Goal: Communication & Community: Answer question/provide support

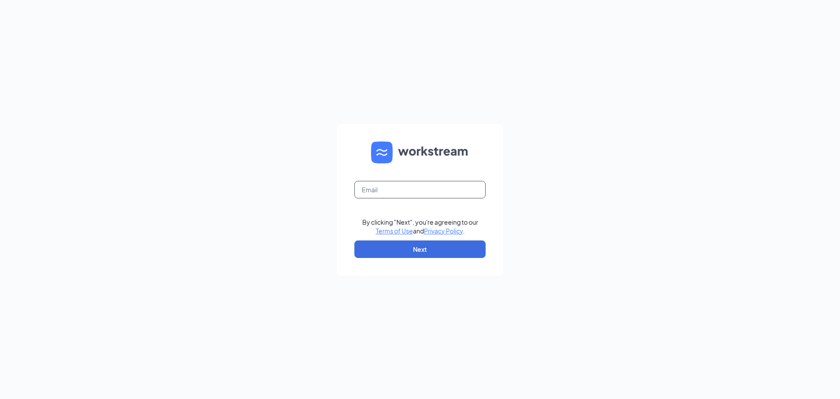
click at [445, 193] on input "text" at bounding box center [420, 190] width 131 height 18
type input "[EMAIL_ADDRESS][DOMAIN_NAME]"
click at [404, 250] on button "Next" at bounding box center [420, 249] width 131 height 18
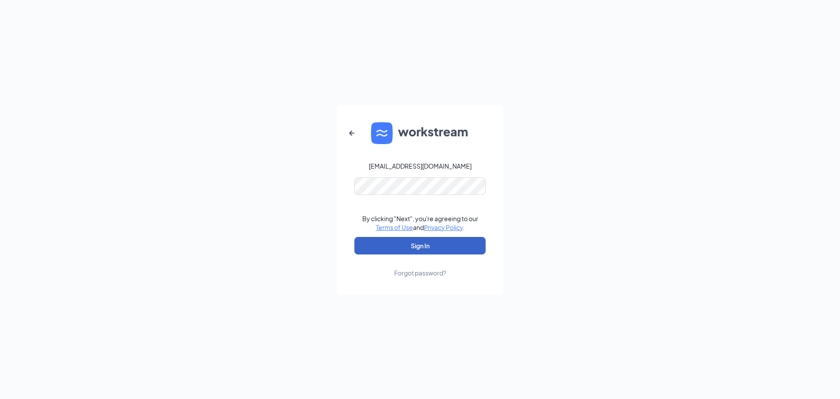
click at [427, 249] on button "Sign In" at bounding box center [420, 246] width 131 height 18
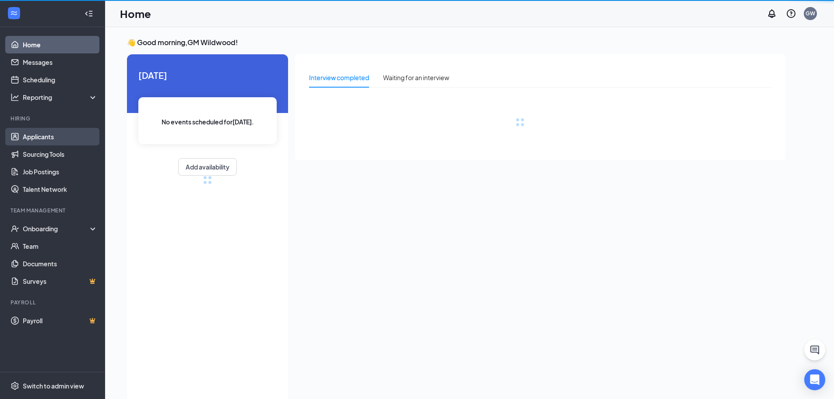
click at [49, 135] on link "Applicants" at bounding box center [60, 137] width 75 height 18
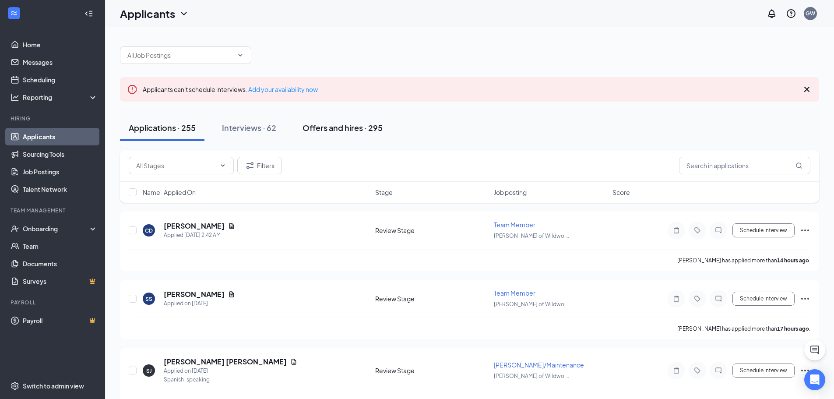
click at [349, 125] on div "Offers and hires · 295" at bounding box center [342, 127] width 80 height 11
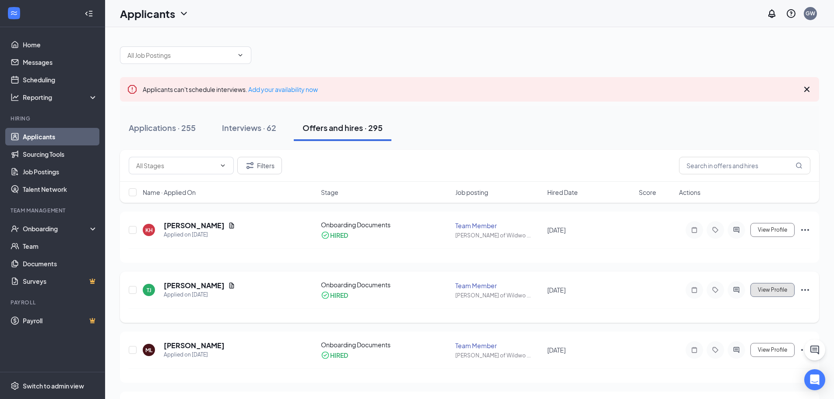
click at [771, 291] on span "View Profile" at bounding box center [772, 290] width 29 height 6
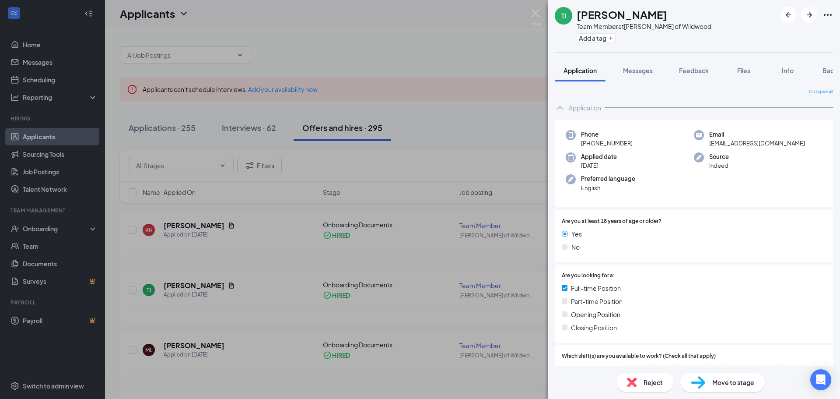
click at [271, 270] on div "TJ Tennerson Jacob Team Member at Culver's of Wildwood Add a tag Application Me…" at bounding box center [420, 199] width 840 height 399
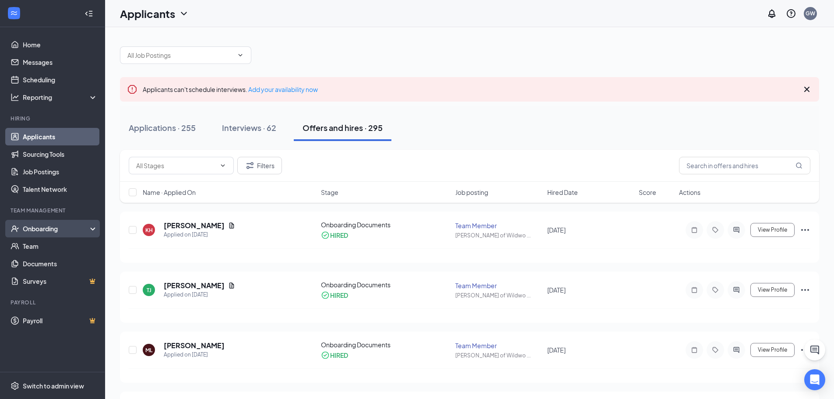
drag, startPoint x: 64, startPoint y: 225, endPoint x: 238, endPoint y: 225, distance: 174.2
click at [65, 225] on div "Onboarding" at bounding box center [56, 228] width 67 height 9
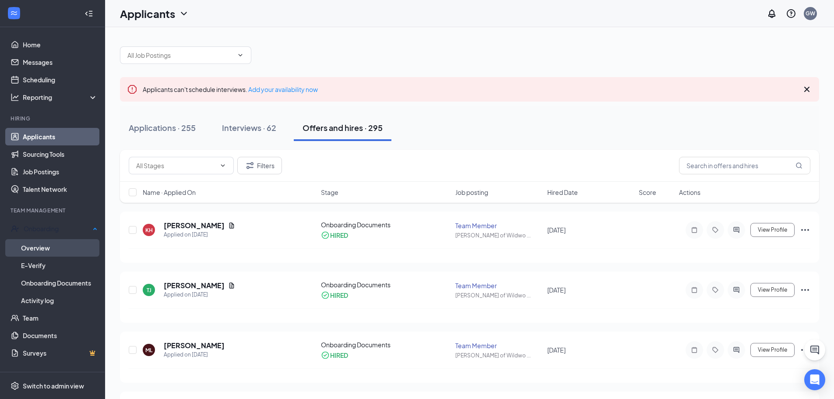
click at [48, 248] on link "Overview" at bounding box center [59, 248] width 77 height 18
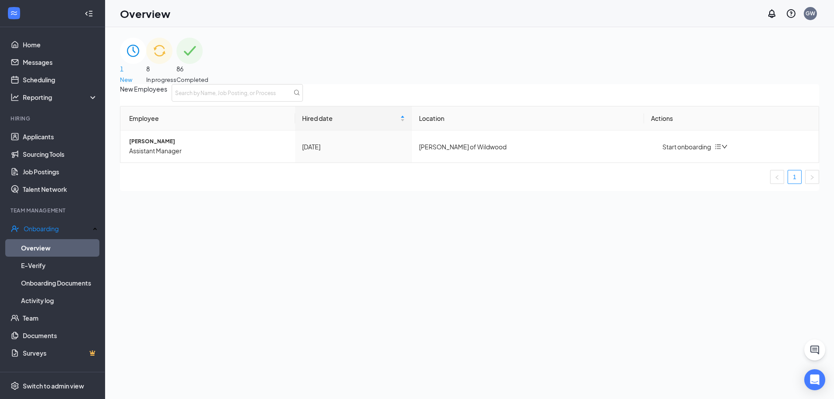
click at [208, 64] on span "86" at bounding box center [192, 69] width 32 height 10
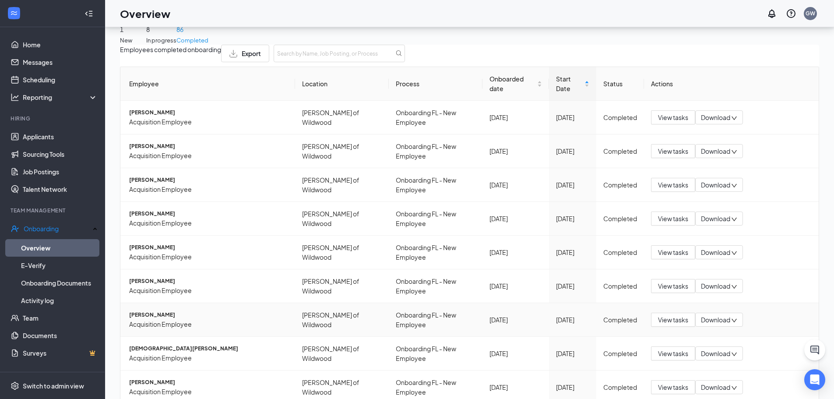
scroll to position [126, 0]
drag, startPoint x: 165, startPoint y: 324, endPoint x: 167, endPoint y: 332, distance: 7.8
click at [164, 329] on div "Employee Location Process Onboarded date Start Date Status Actions Cody A Holla…" at bounding box center [469, 263] width 699 height 392
click at [211, 334] on div "Employee Location Process Onboarded date Start Date Status Actions Cody A Holla…" at bounding box center [469, 263] width 699 height 392
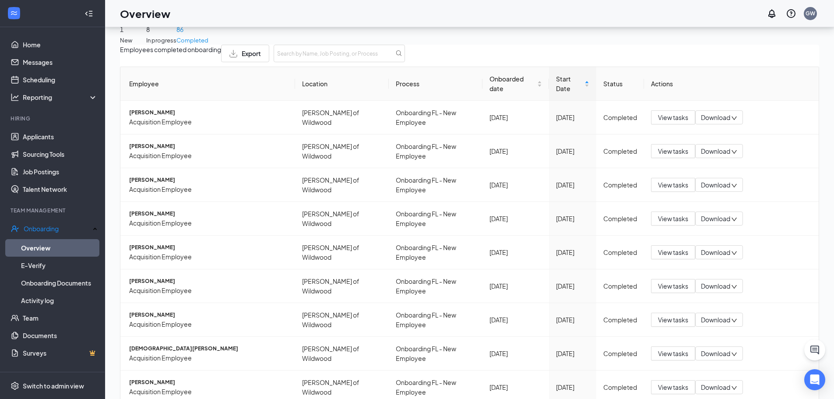
click at [419, 367] on div "Employees completed onboarding Export Employee Location Process Onboarded date …" at bounding box center [469, 255] width 699 height 421
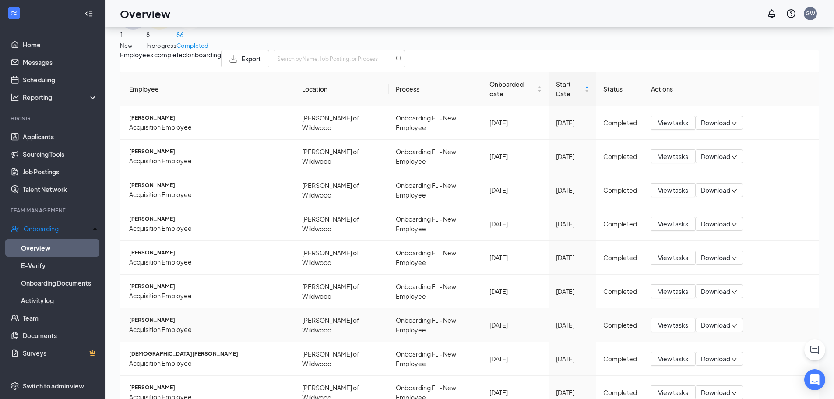
scroll to position [0, 0]
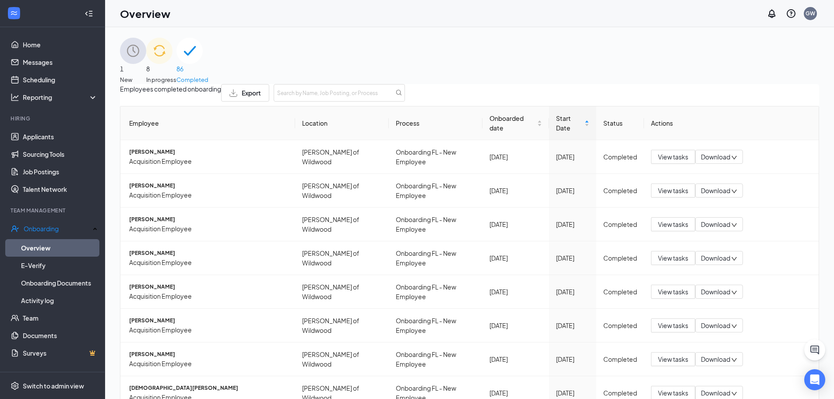
click at [146, 65] on span "1" at bounding box center [133, 69] width 26 height 10
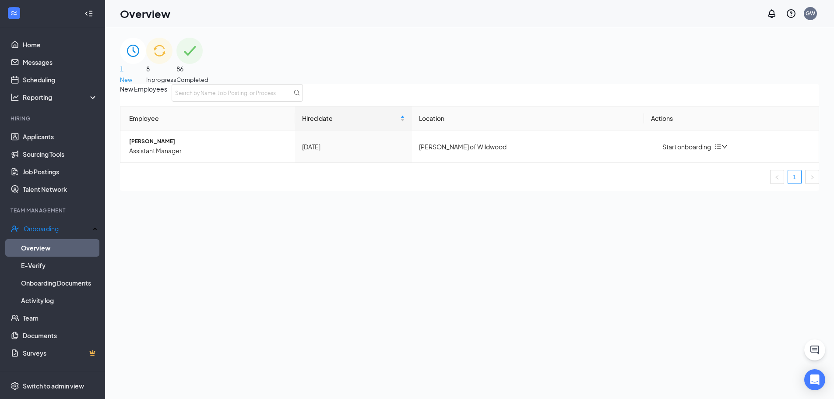
drag, startPoint x: 485, startPoint y: 60, endPoint x: 468, endPoint y: 63, distance: 17.4
click at [176, 75] on span "In progress" at bounding box center [161, 79] width 30 height 9
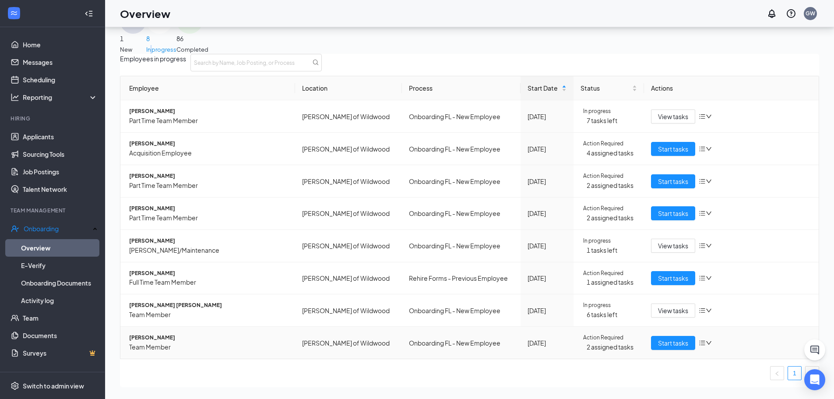
scroll to position [39, 0]
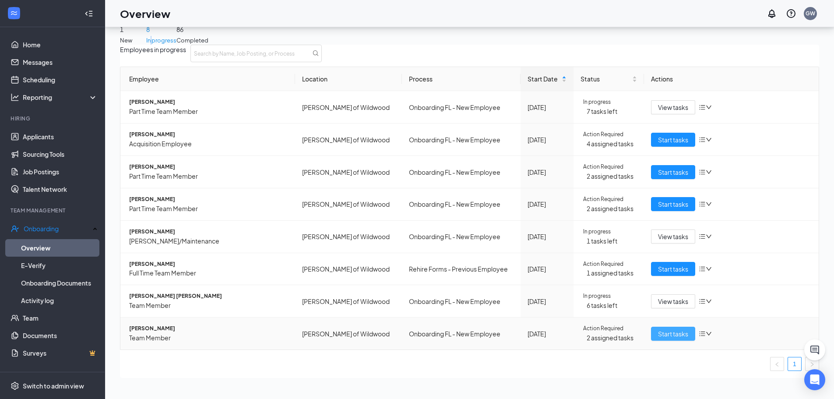
click at [660, 329] on span "Start tasks" at bounding box center [673, 334] width 30 height 10
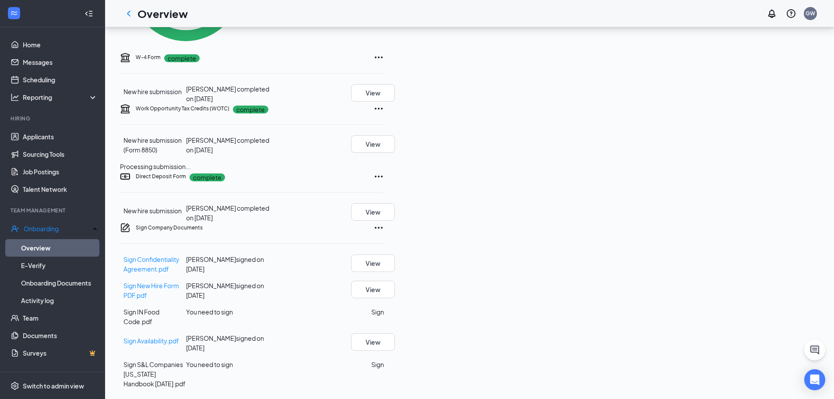
scroll to position [372, 0]
click at [384, 316] on button "Sign" at bounding box center [377, 312] width 13 height 10
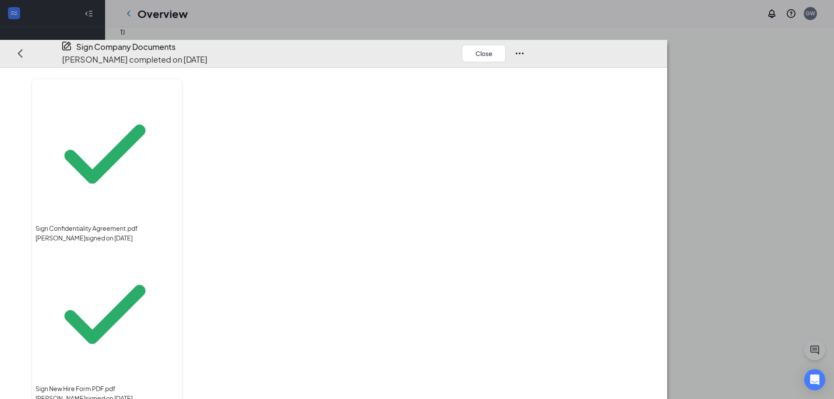
scroll to position [0, 0]
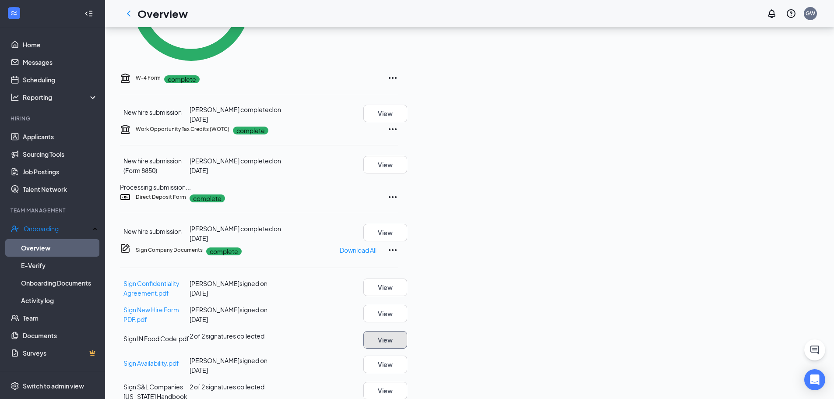
scroll to position [376, 0]
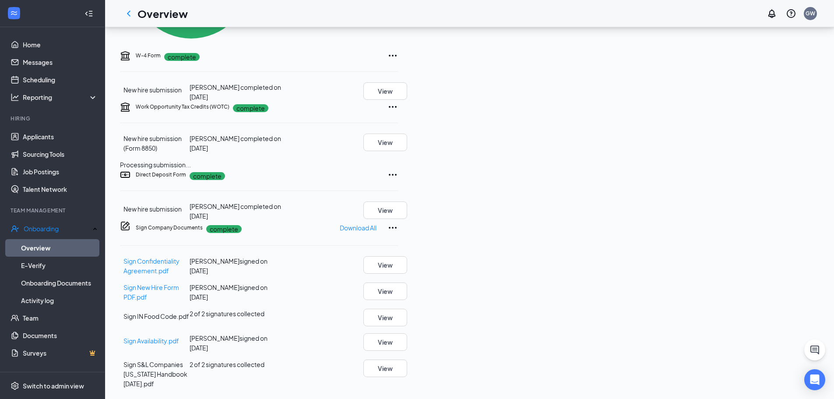
click at [345, 228] on div "Basic Information complete New hire submission Tennerson Jacob completed on Sep…" at bounding box center [259, 67] width 278 height 643
drag, startPoint x: 344, startPoint y: 235, endPoint x: 346, endPoint y: 240, distance: 5.1
click at [344, 235] on div "Sign Company Documents complete Download All Sign Confidentiality Agreement.pdf…" at bounding box center [259, 305] width 278 height 168
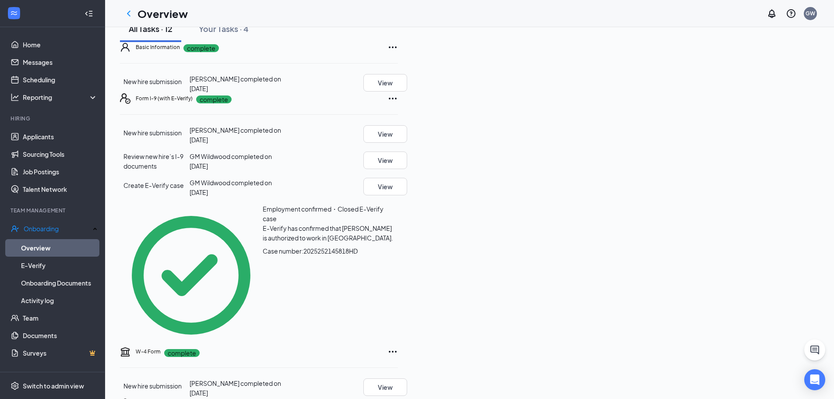
scroll to position [0, 0]
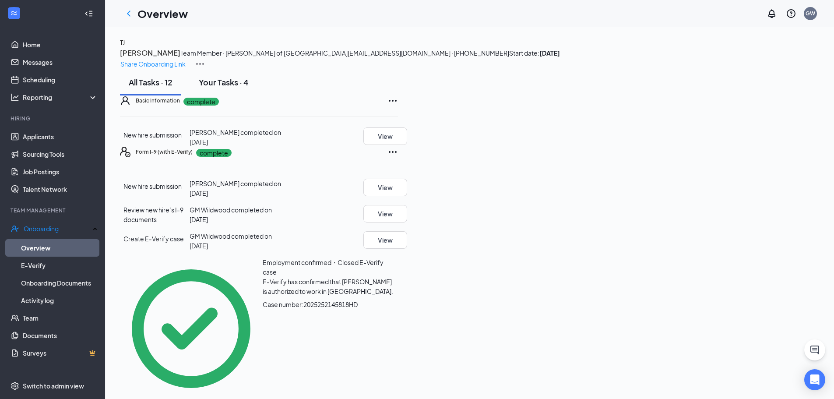
click at [230, 88] on div "Your Tasks · 4" at bounding box center [224, 82] width 50 height 11
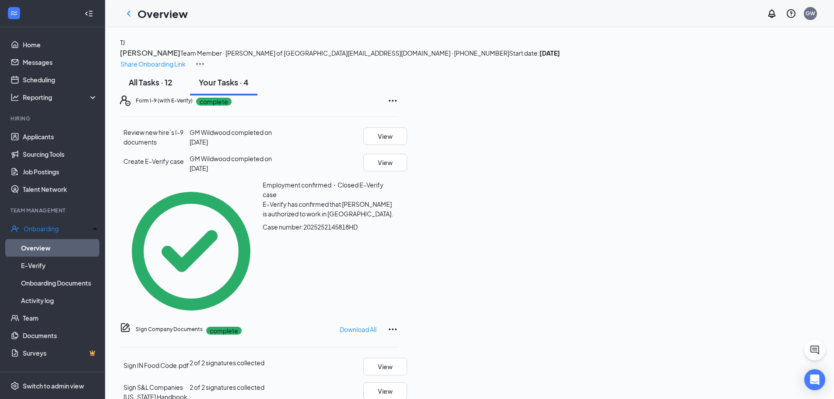
click at [172, 88] on div "All Tasks · 12" at bounding box center [151, 82] width 44 height 11
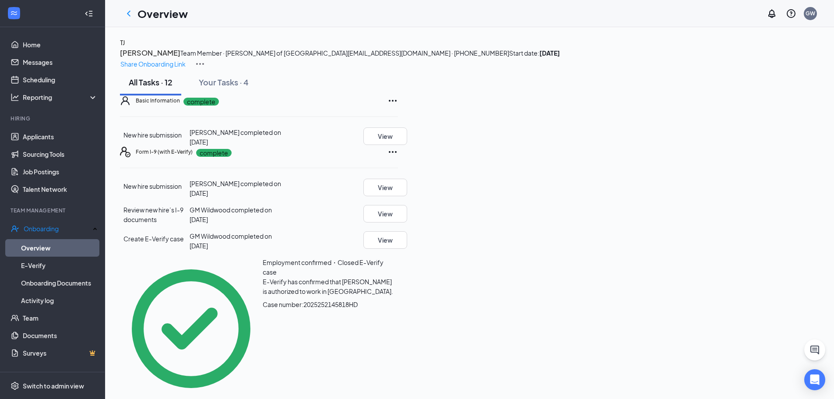
click at [63, 123] on div "Hiring" at bounding box center [53, 119] width 85 height 9
click at [62, 123] on div "Hiring" at bounding box center [53, 119] width 85 height 9
click at [46, 122] on div "Hiring" at bounding box center [53, 118] width 85 height 7
drag, startPoint x: 28, startPoint y: 136, endPoint x: 35, endPoint y: 136, distance: 6.6
click at [29, 136] on link "Applicants" at bounding box center [60, 137] width 75 height 18
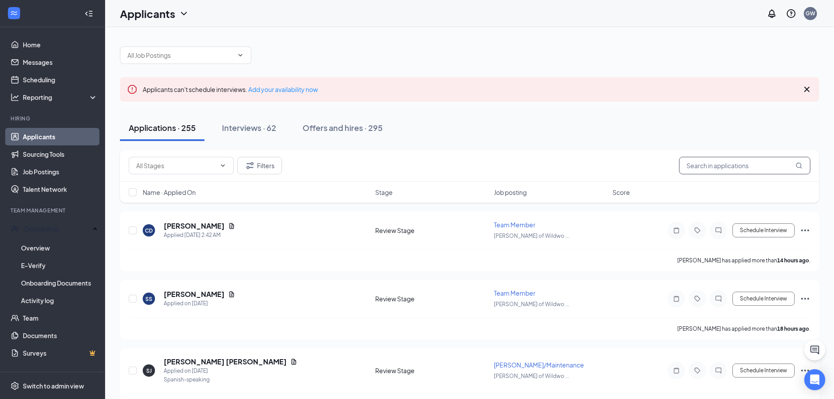
click at [709, 170] on input "text" at bounding box center [744, 166] width 131 height 18
click at [710, 166] on input "text" at bounding box center [744, 166] width 131 height 18
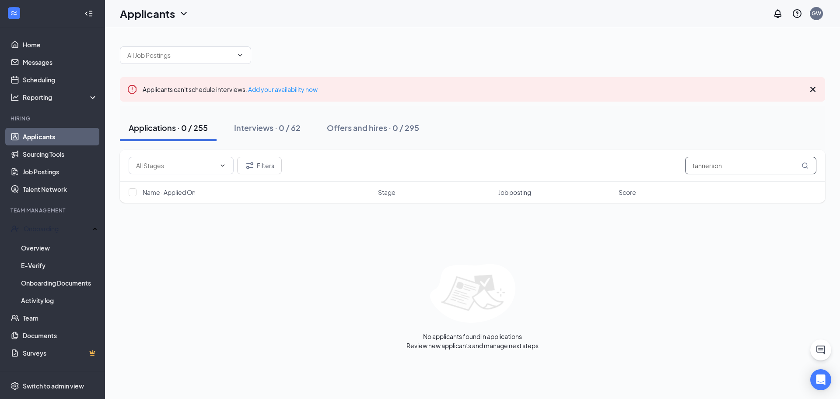
type input "tannerson"
click at [372, 130] on div "Offers and hires · 0 / 295" at bounding box center [373, 127] width 92 height 11
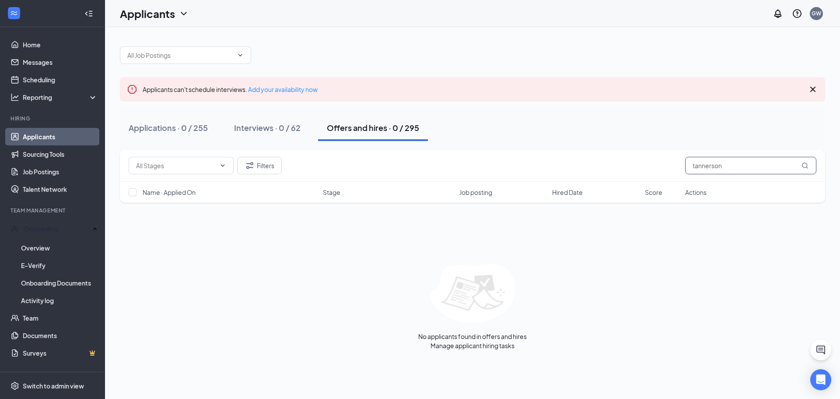
click at [735, 165] on input "tannerson" at bounding box center [750, 166] width 131 height 18
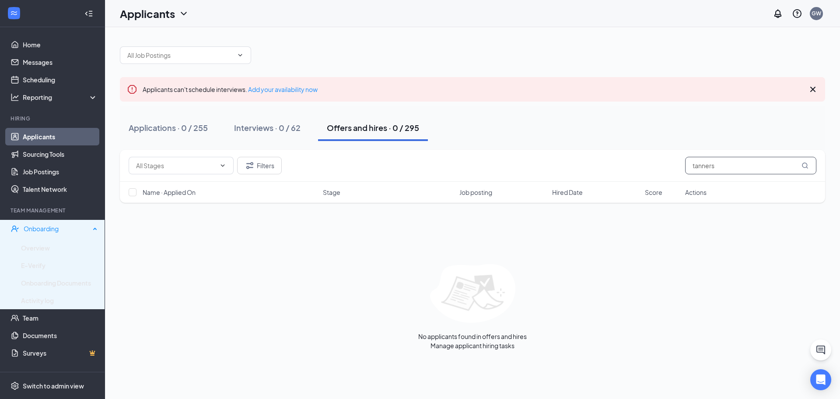
type input "tanners"
drag, startPoint x: 45, startPoint y: 232, endPoint x: 62, endPoint y: 231, distance: 17.5
click at [46, 232] on div "Onboarding" at bounding box center [57, 228] width 67 height 9
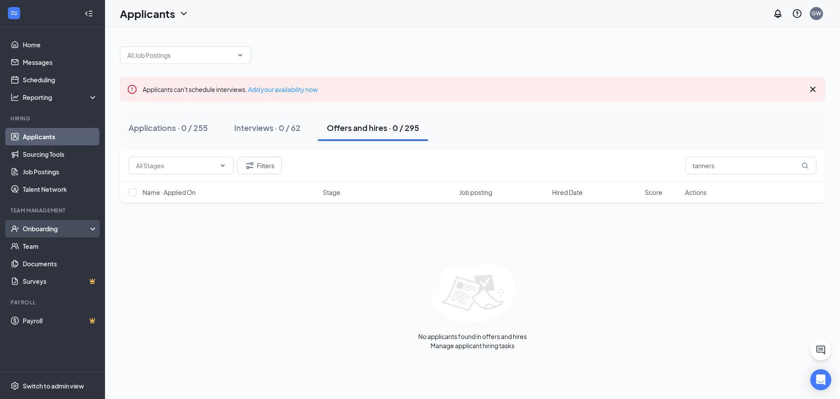
click at [58, 227] on div "Onboarding" at bounding box center [56, 228] width 67 height 9
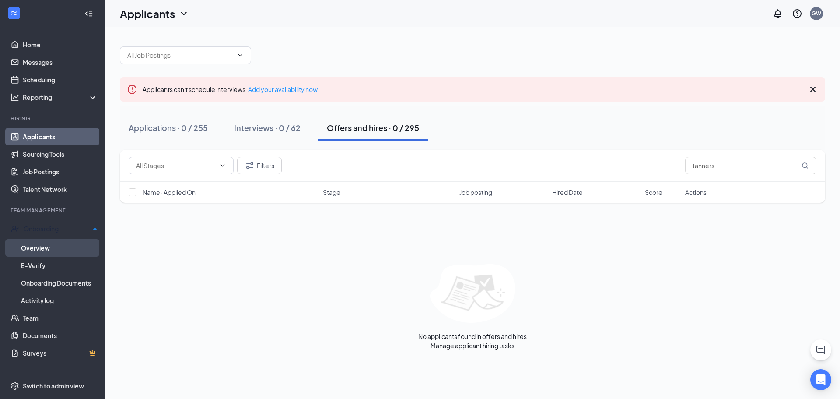
click at [53, 246] on link "Overview" at bounding box center [59, 248] width 77 height 18
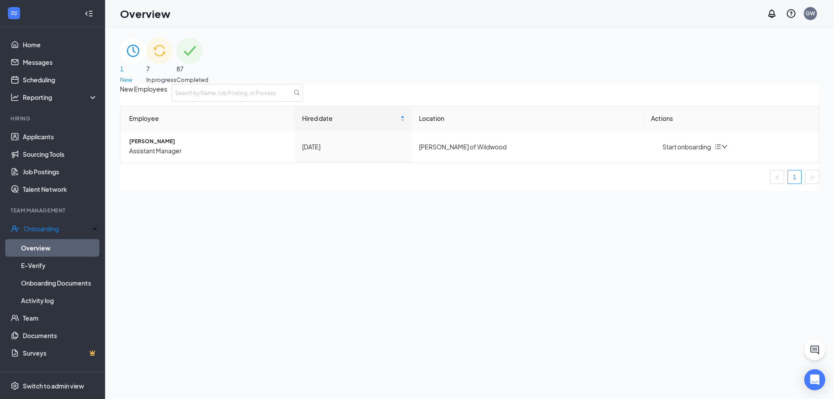
click at [208, 64] on span "87" at bounding box center [192, 69] width 32 height 10
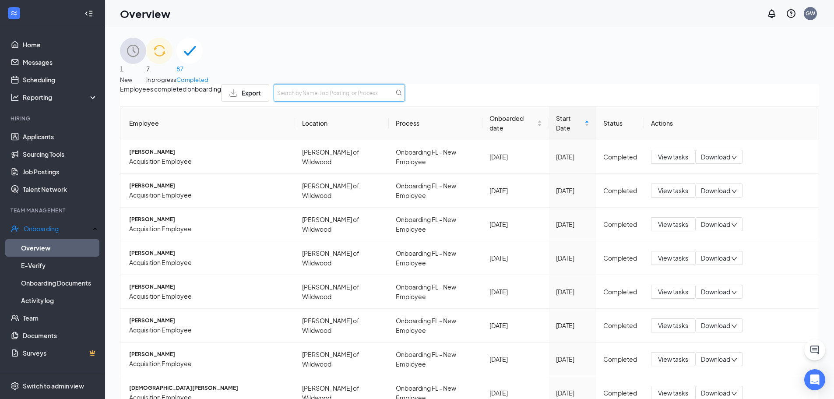
click at [405, 102] on input "text" at bounding box center [339, 93] width 131 height 18
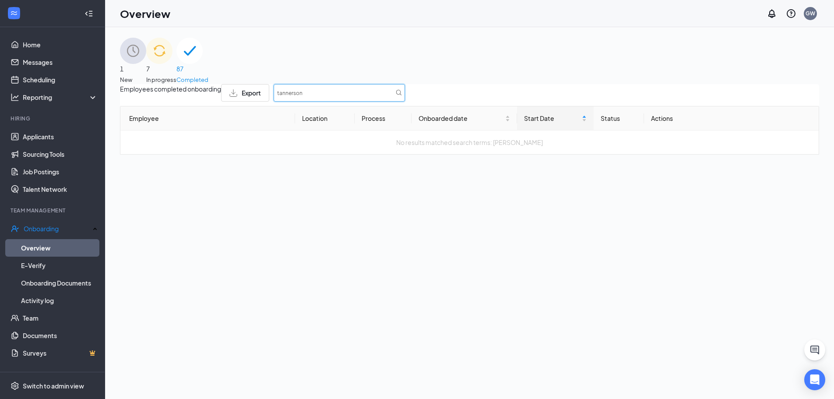
click at [405, 102] on input "tannerson" at bounding box center [339, 93] width 131 height 18
type input "t"
click at [176, 75] on span "In progress" at bounding box center [161, 79] width 30 height 9
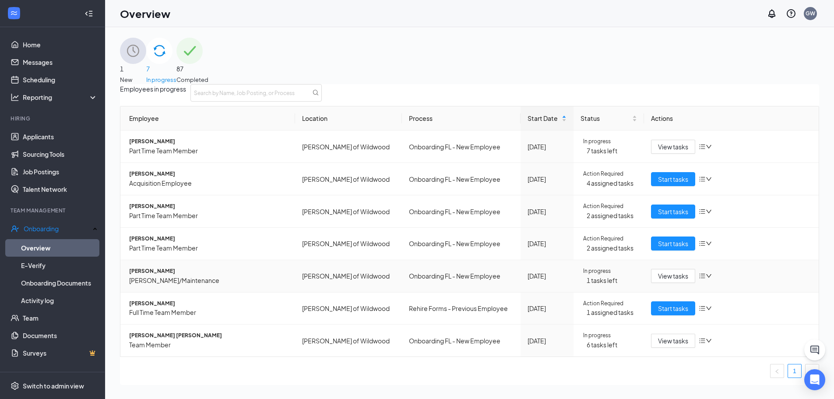
scroll to position [3, 0]
click at [664, 313] on span "Start tasks" at bounding box center [673, 308] width 30 height 10
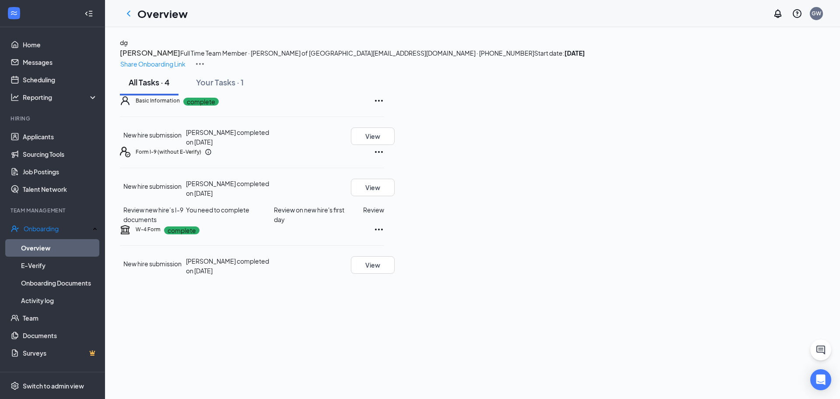
click at [384, 214] on button "Review" at bounding box center [373, 210] width 21 height 10
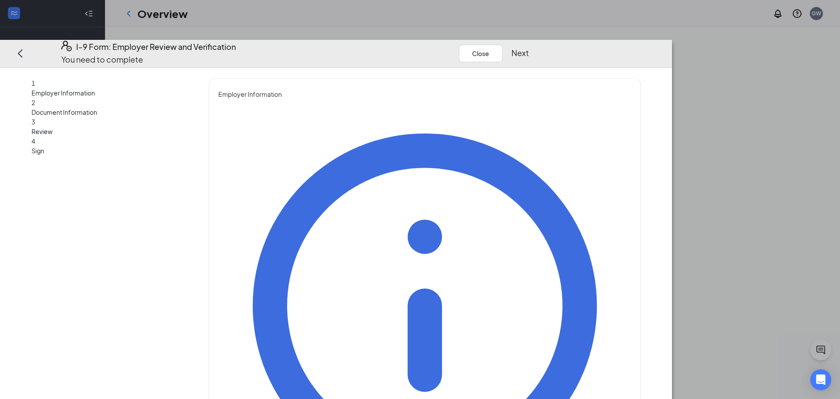
type input "Mackenzie"
type input "Ludwig"
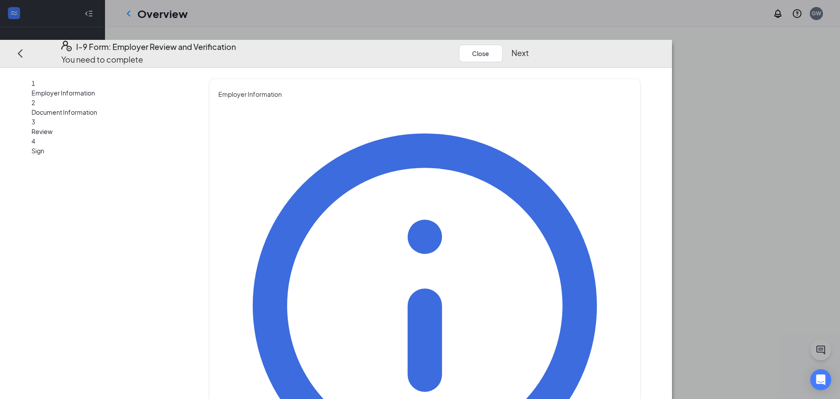
type input "Manager"
click at [529, 47] on button "Next" at bounding box center [521, 53] width 18 height 12
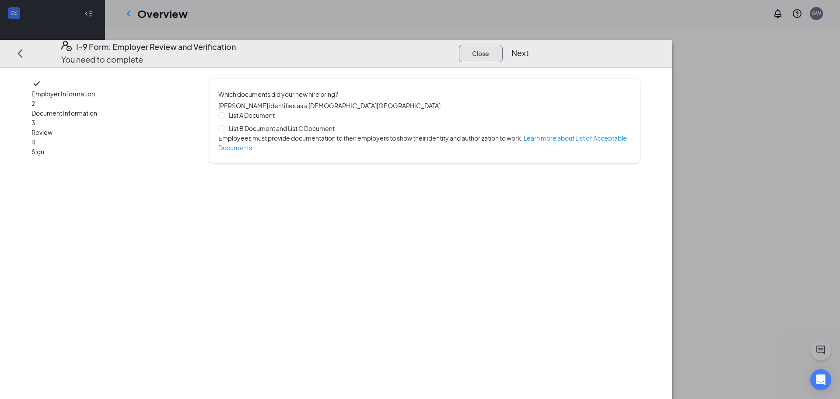
click at [503, 45] on button "Close" at bounding box center [481, 54] width 44 height 18
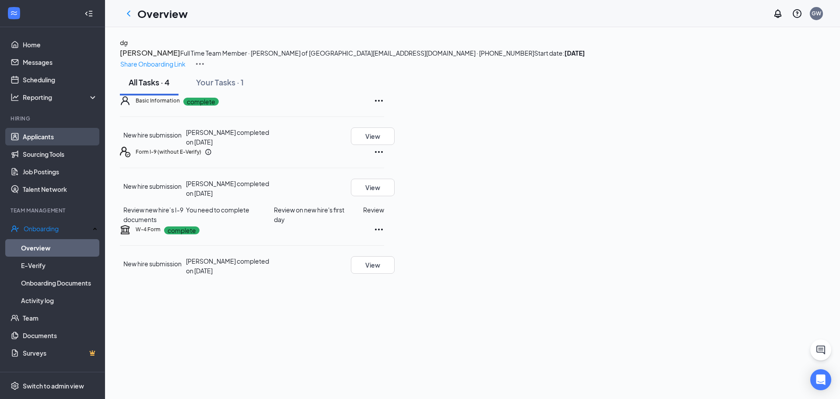
click at [40, 134] on link "Applicants" at bounding box center [60, 137] width 75 height 18
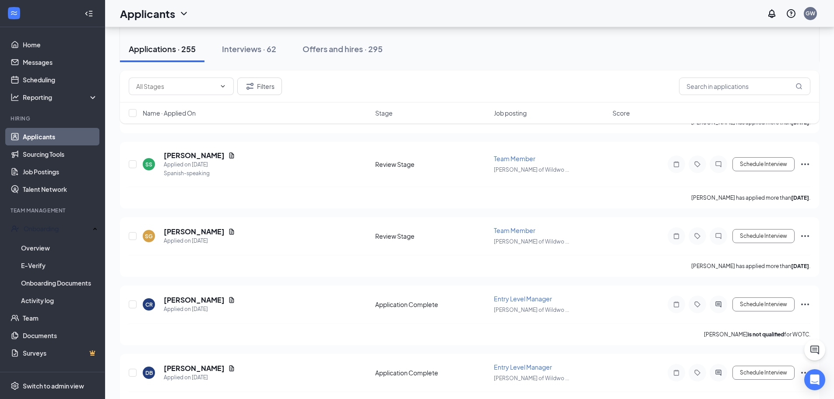
scroll to position [1182, 0]
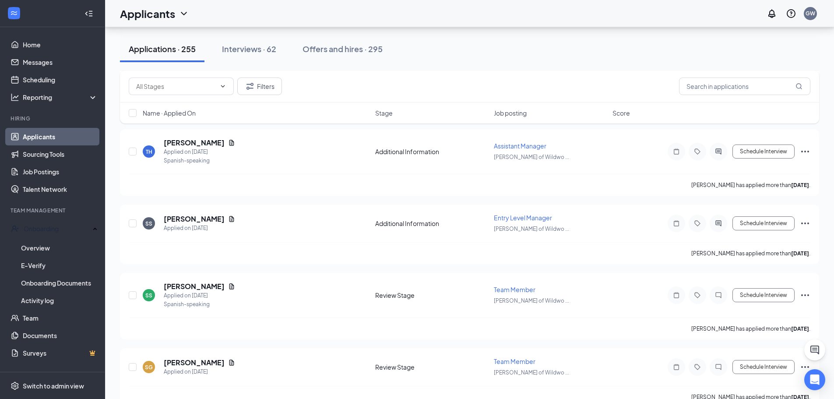
click at [60, 133] on link "Applicants" at bounding box center [60, 137] width 75 height 18
click at [67, 134] on link "Applicants" at bounding box center [60, 137] width 75 height 18
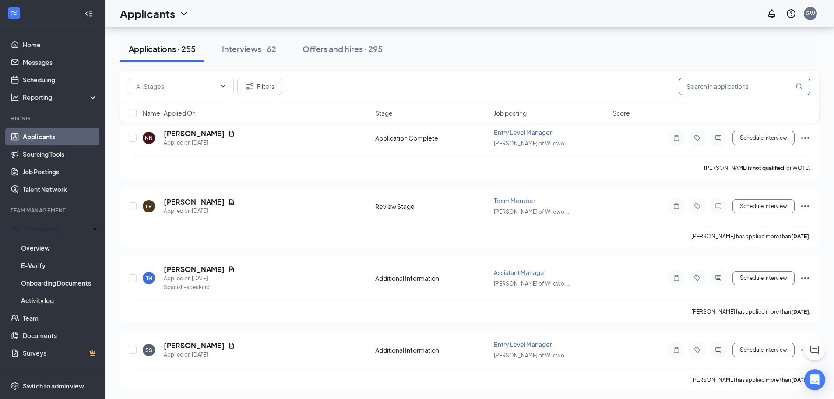
scroll to position [1050, 0]
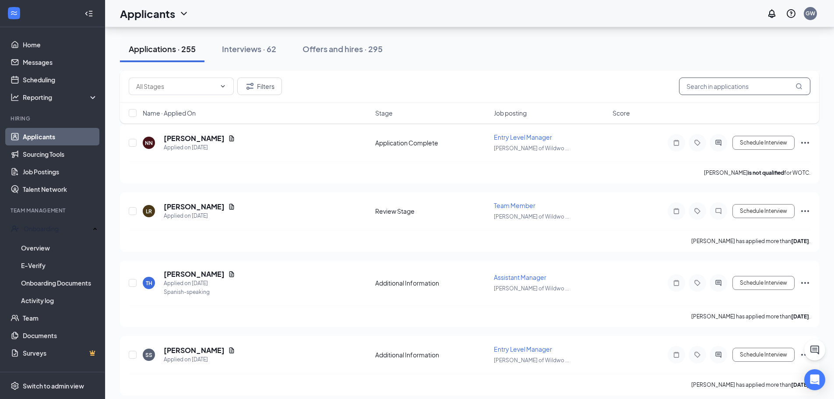
click at [721, 90] on input "text" at bounding box center [744, 86] width 131 height 18
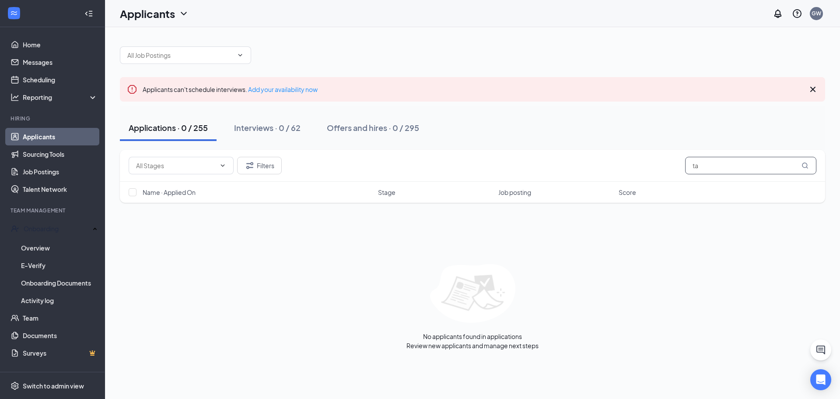
type input "t"
click at [733, 162] on input "text" at bounding box center [750, 166] width 131 height 18
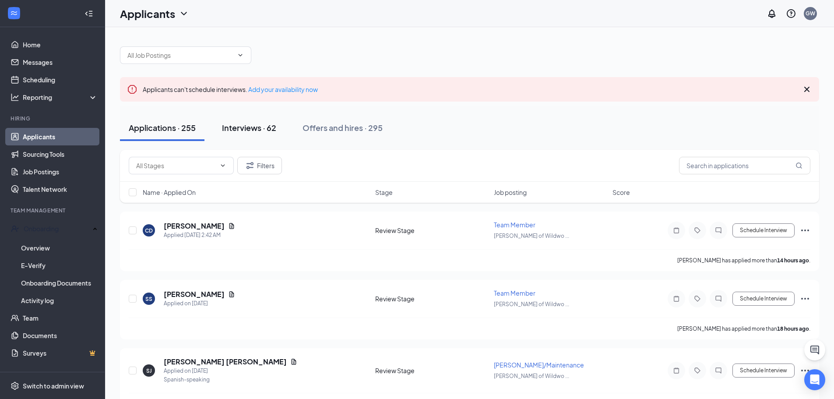
click at [255, 122] on div "Interviews · 62" at bounding box center [249, 127] width 54 height 11
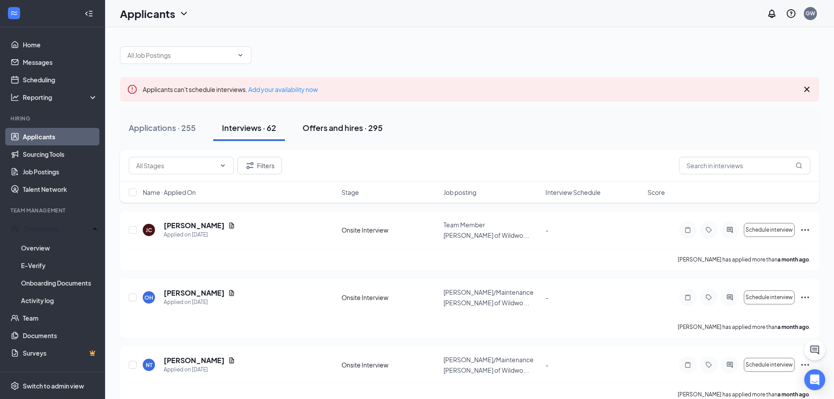
drag, startPoint x: 334, startPoint y: 136, endPoint x: 343, endPoint y: 133, distance: 9.0
click at [335, 136] on button "Offers and hires · 295" at bounding box center [343, 128] width 98 height 26
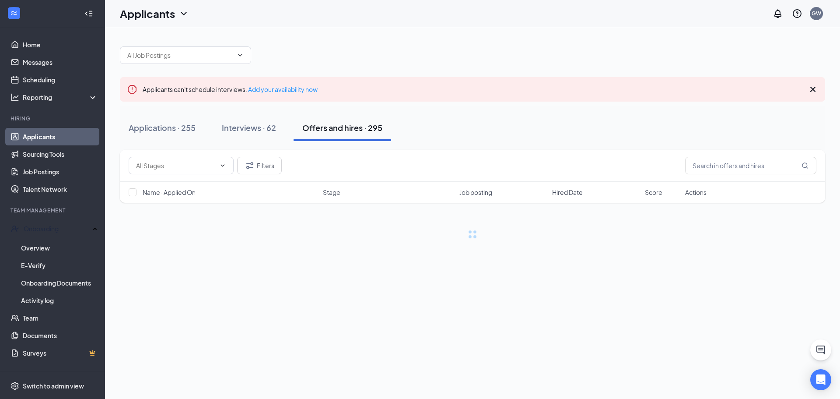
drag, startPoint x: 358, startPoint y: 126, endPoint x: 362, endPoint y: 126, distance: 4.9
click at [362, 126] on div "Offers and hires · 295" at bounding box center [342, 127] width 80 height 11
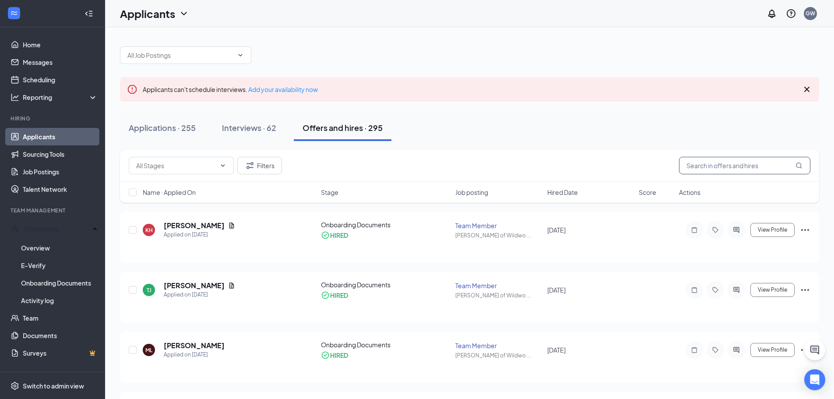
click at [734, 165] on input "text" at bounding box center [744, 166] width 131 height 18
click at [743, 291] on div at bounding box center [736, 290] width 18 height 18
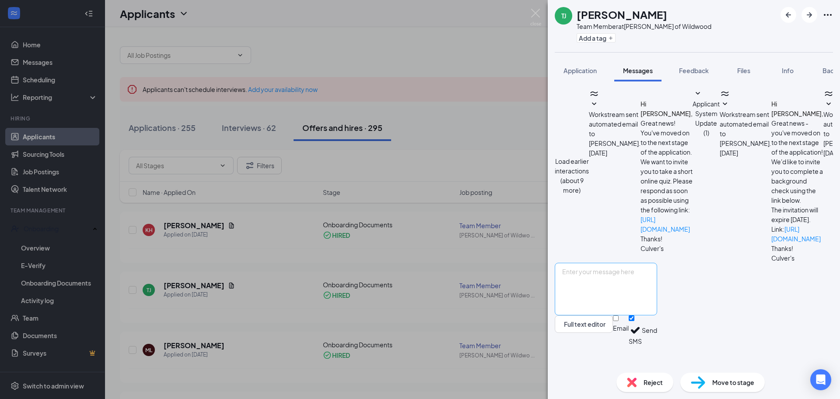
scroll to position [88, 0]
click at [737, 382] on span "Move to stage" at bounding box center [734, 382] width 42 height 10
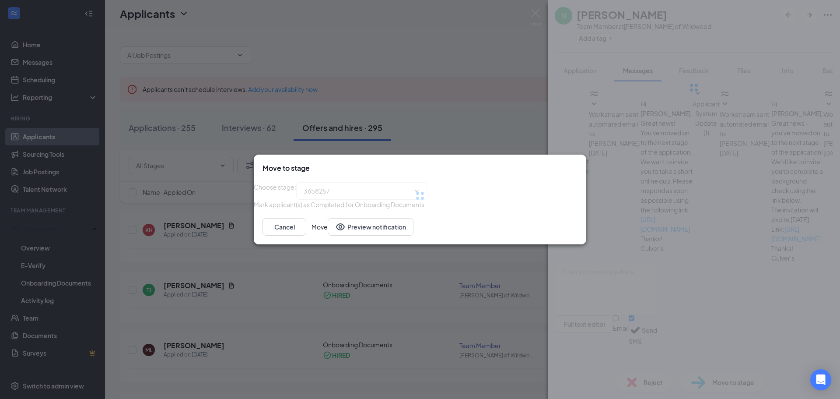
type input "Onboarding Documents (current stage)"
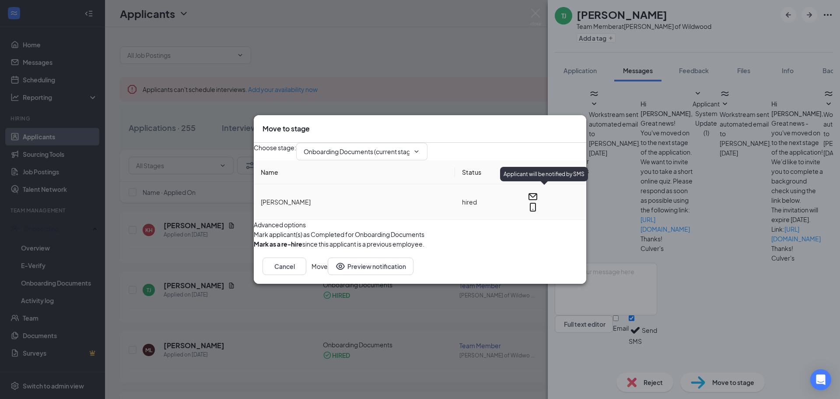
click at [538, 202] on icon "MobileSms" at bounding box center [533, 207] width 11 height 11
click at [328, 275] on button "Move" at bounding box center [320, 266] width 16 height 18
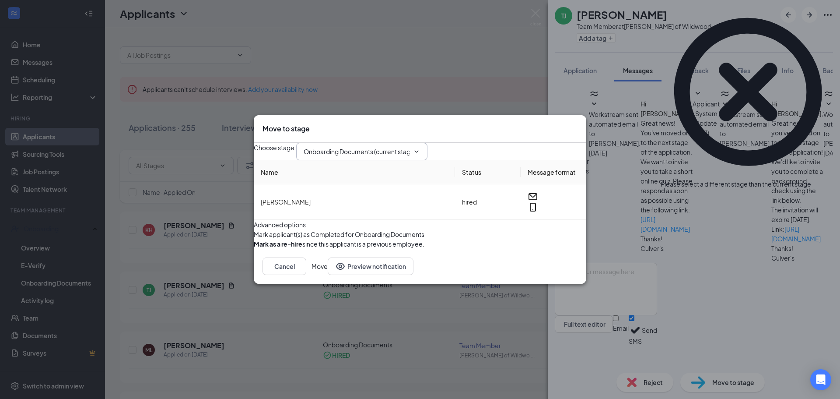
drag, startPoint x: 436, startPoint y: 133, endPoint x: 428, endPoint y: 136, distance: 8.2
click at [428, 143] on span "Onboarding Documents (current stage)" at bounding box center [361, 152] width 131 height 18
click at [419, 150] on icon "ChevronDown" at bounding box center [417, 151] width 4 height 2
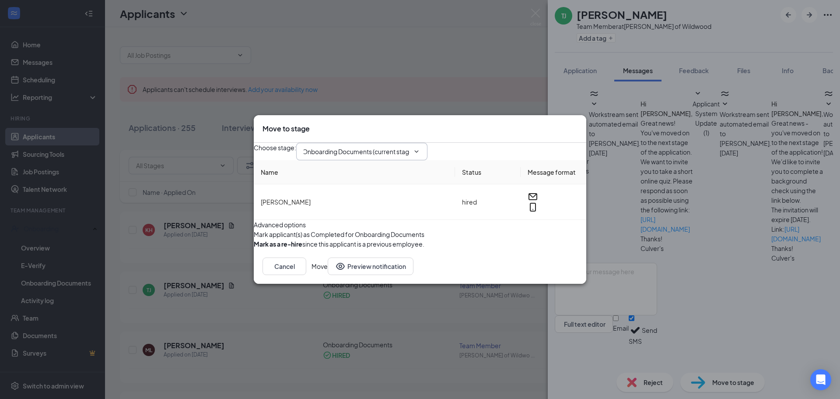
click at [419, 150] on icon "ChevronDown" at bounding box center [417, 151] width 4 height 2
click at [328, 275] on button "Move" at bounding box center [320, 266] width 16 height 18
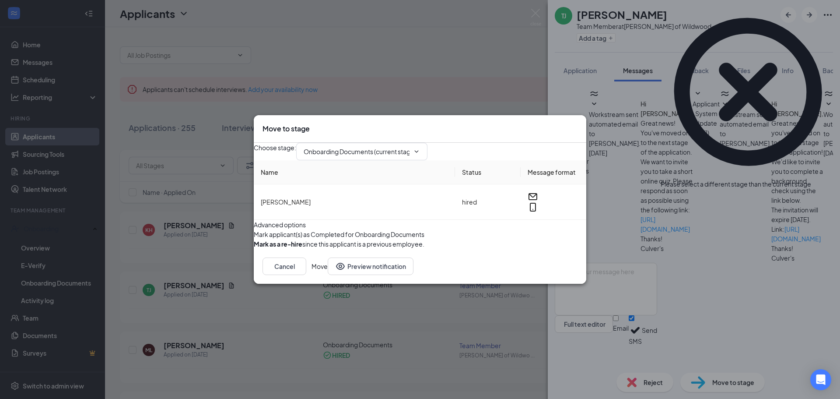
drag, startPoint x: 574, startPoint y: 103, endPoint x: 562, endPoint y: 109, distance: 13.5
click at [578, 124] on icon "Cross" at bounding box center [578, 124] width 0 height 0
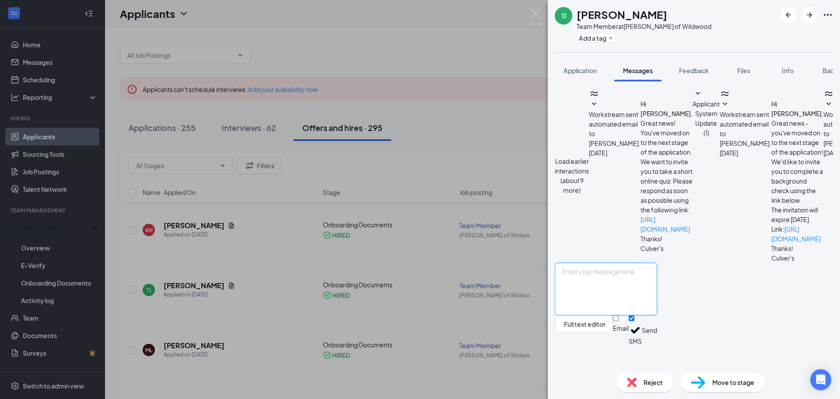
click at [602, 298] on textarea at bounding box center [606, 289] width 102 height 53
click at [578, 303] on textarea at bounding box center [606, 289] width 102 height 53
click at [593, 303] on textarea at bounding box center [606, 289] width 102 height 53
click at [587, 294] on textarea at bounding box center [606, 289] width 102 height 53
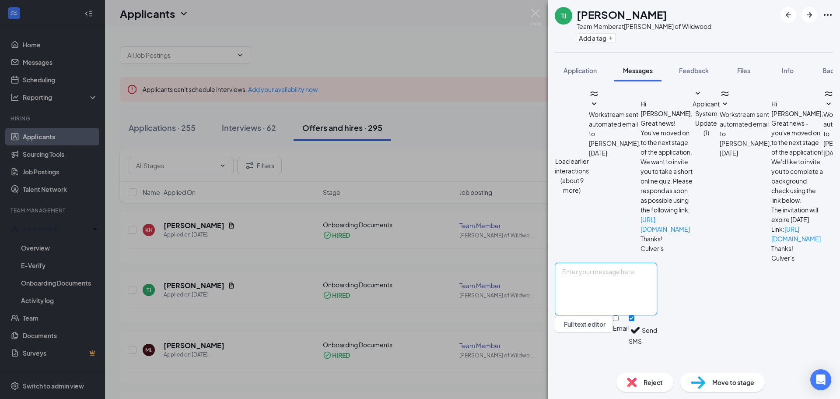
click at [582, 296] on textarea at bounding box center [606, 289] width 102 height 53
click at [578, 301] on textarea at bounding box center [606, 289] width 102 height 53
drag, startPoint x: 584, startPoint y: 293, endPoint x: 582, endPoint y: 297, distance: 4.7
click at [582, 297] on textarea at bounding box center [606, 289] width 102 height 53
click at [579, 294] on textarea at bounding box center [606, 289] width 102 height 53
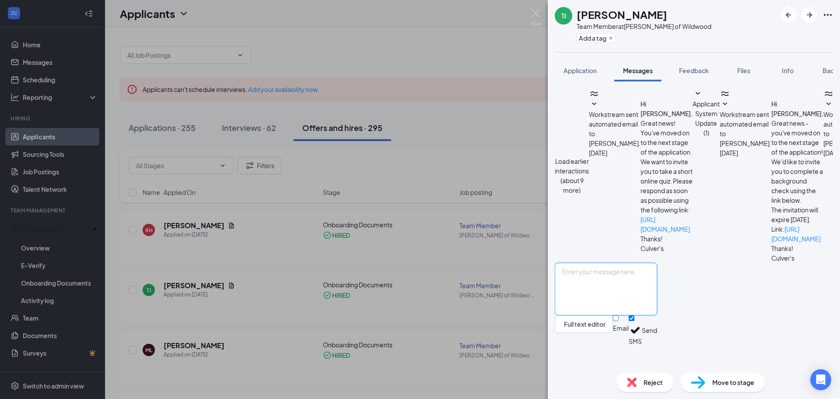
click at [576, 294] on textarea at bounding box center [606, 289] width 102 height 53
click at [577, 294] on textarea at bounding box center [606, 289] width 102 height 53
click at [583, 296] on textarea at bounding box center [606, 289] width 102 height 53
click at [584, 294] on textarea at bounding box center [606, 289] width 102 height 53
click at [593, 296] on textarea at bounding box center [606, 289] width 102 height 53
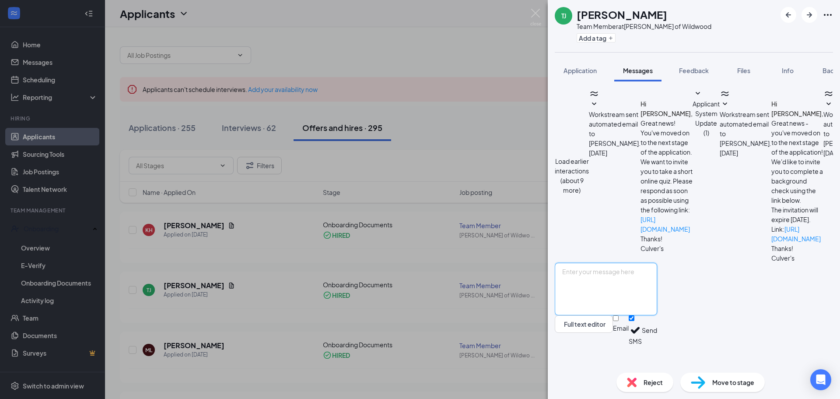
type textarea "f"
click at [657, 293] on textarea "Good afternoon, Can you come in Next week monday for" at bounding box center [606, 289] width 102 height 53
click at [617, 306] on textarea "Good afternoon, Can you come in Thursday August 18 for orientation at 10 am?mon…" at bounding box center [606, 289] width 102 height 53
type textarea "Good afternoon, Can you come in Thursday August 18 for orientation at 10 am?"
click at [657, 345] on button "Send" at bounding box center [649, 330] width 15 height 30
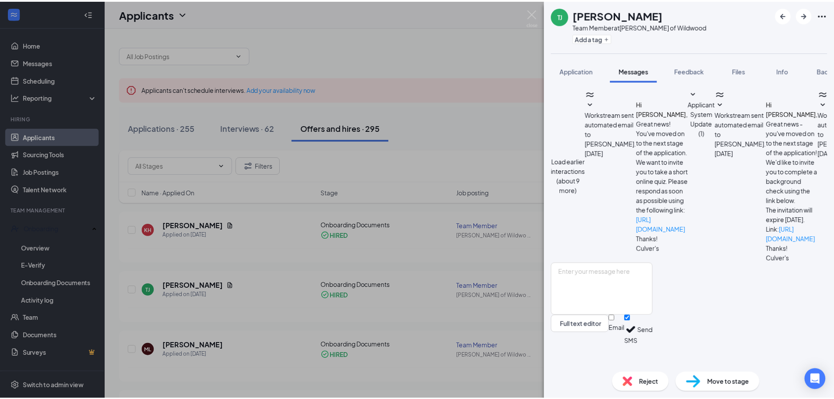
scroll to position [248, 0]
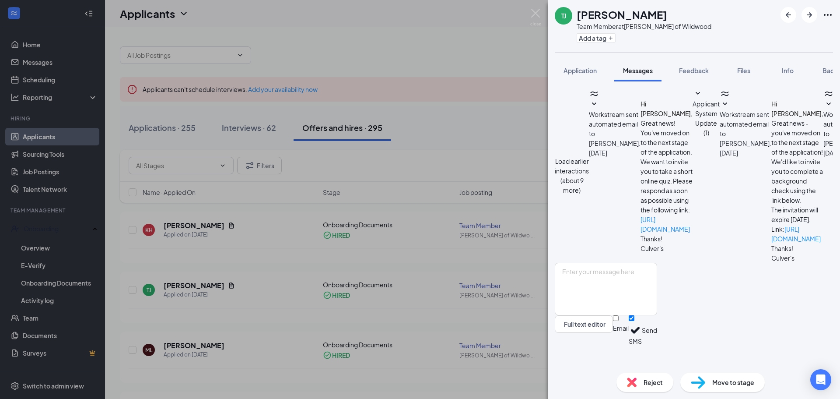
click at [436, 127] on div "TJ Tennerson Jacob Team Member at Culver's of Wildwood Add a tag Application Me…" at bounding box center [420, 199] width 840 height 399
